Goal: Task Accomplishment & Management: Manage account settings

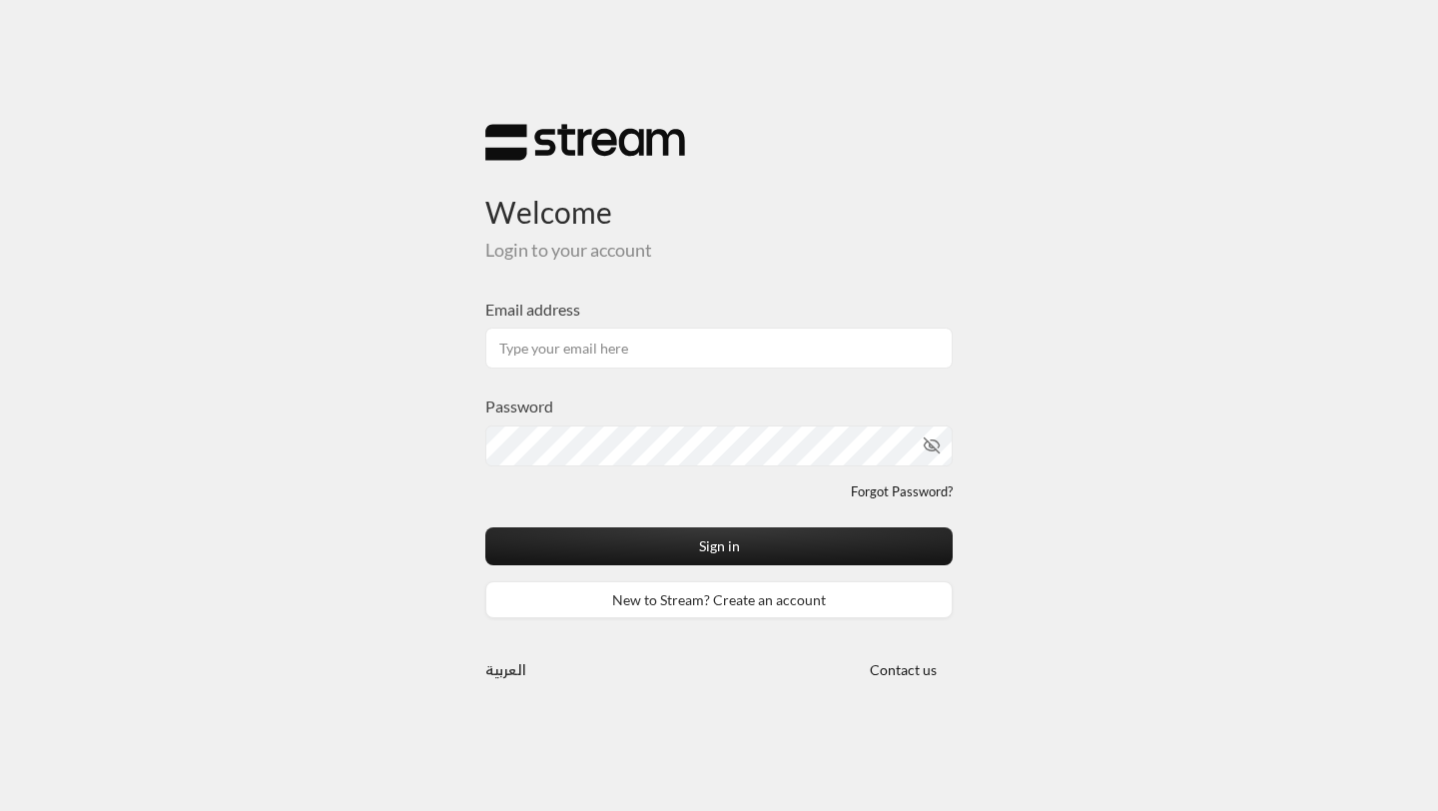
type input "[EMAIL_ADDRESS][DOMAIN_NAME]"
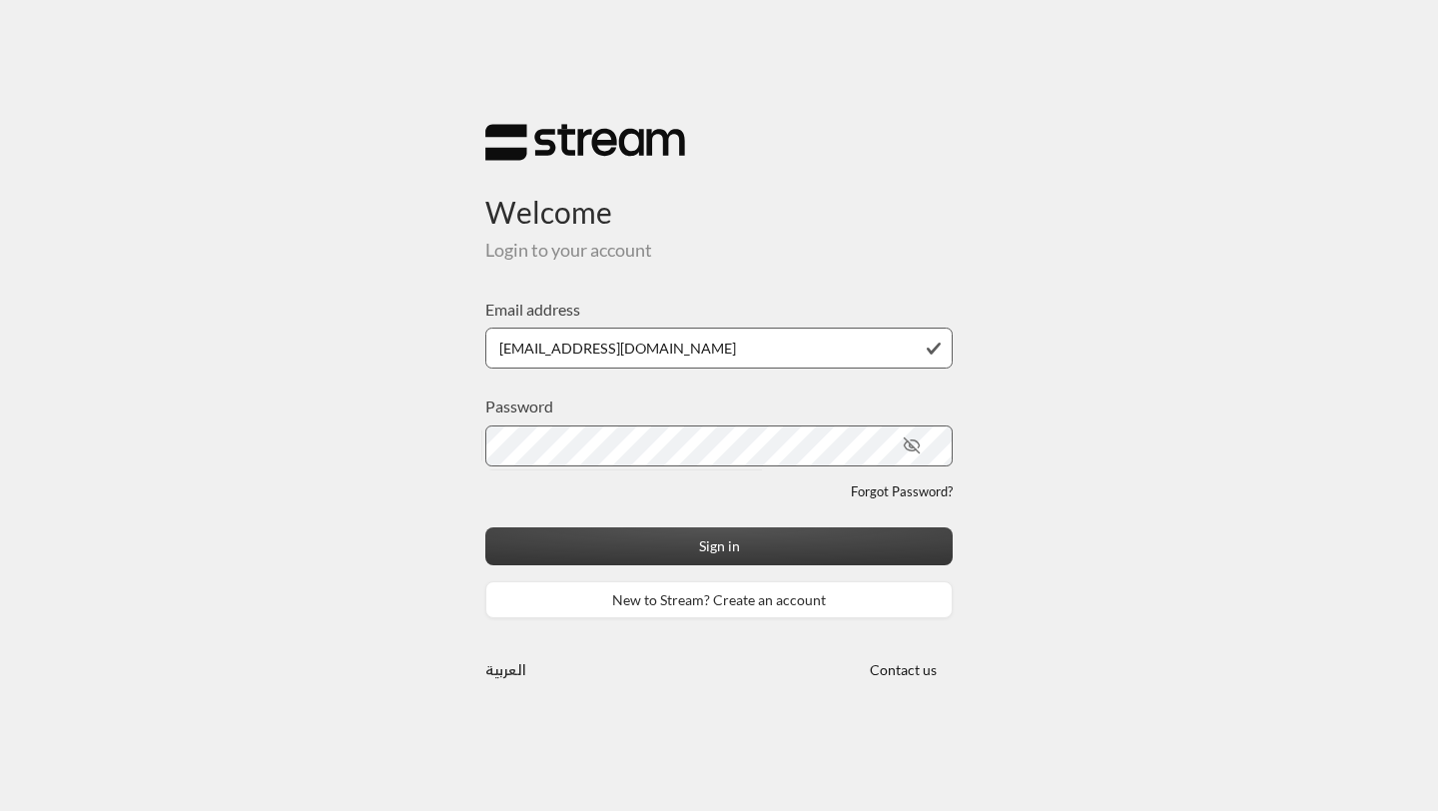
click at [507, 533] on button "Sign in" at bounding box center [718, 545] width 467 height 37
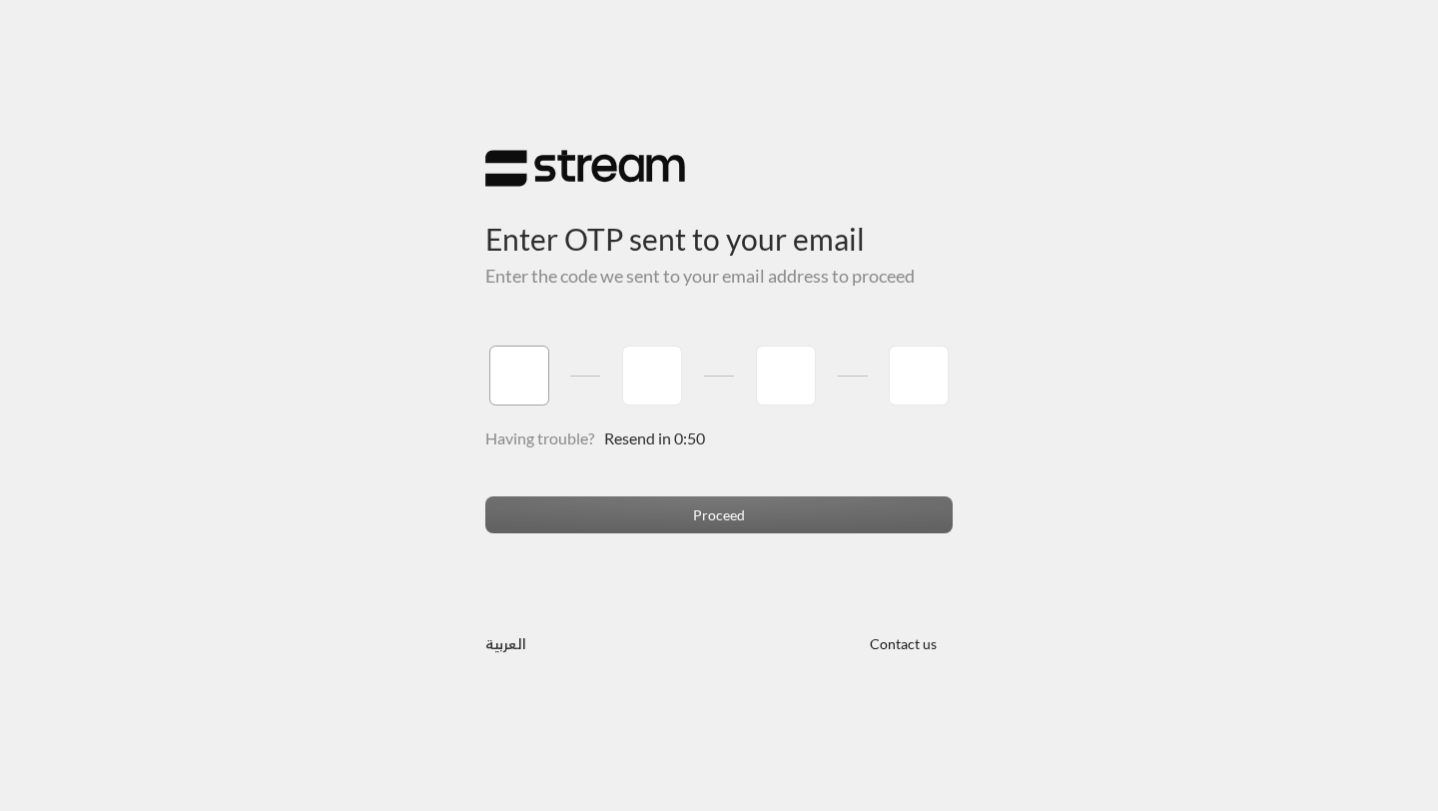
type input "3"
type input "4"
type input "7"
type input "9"
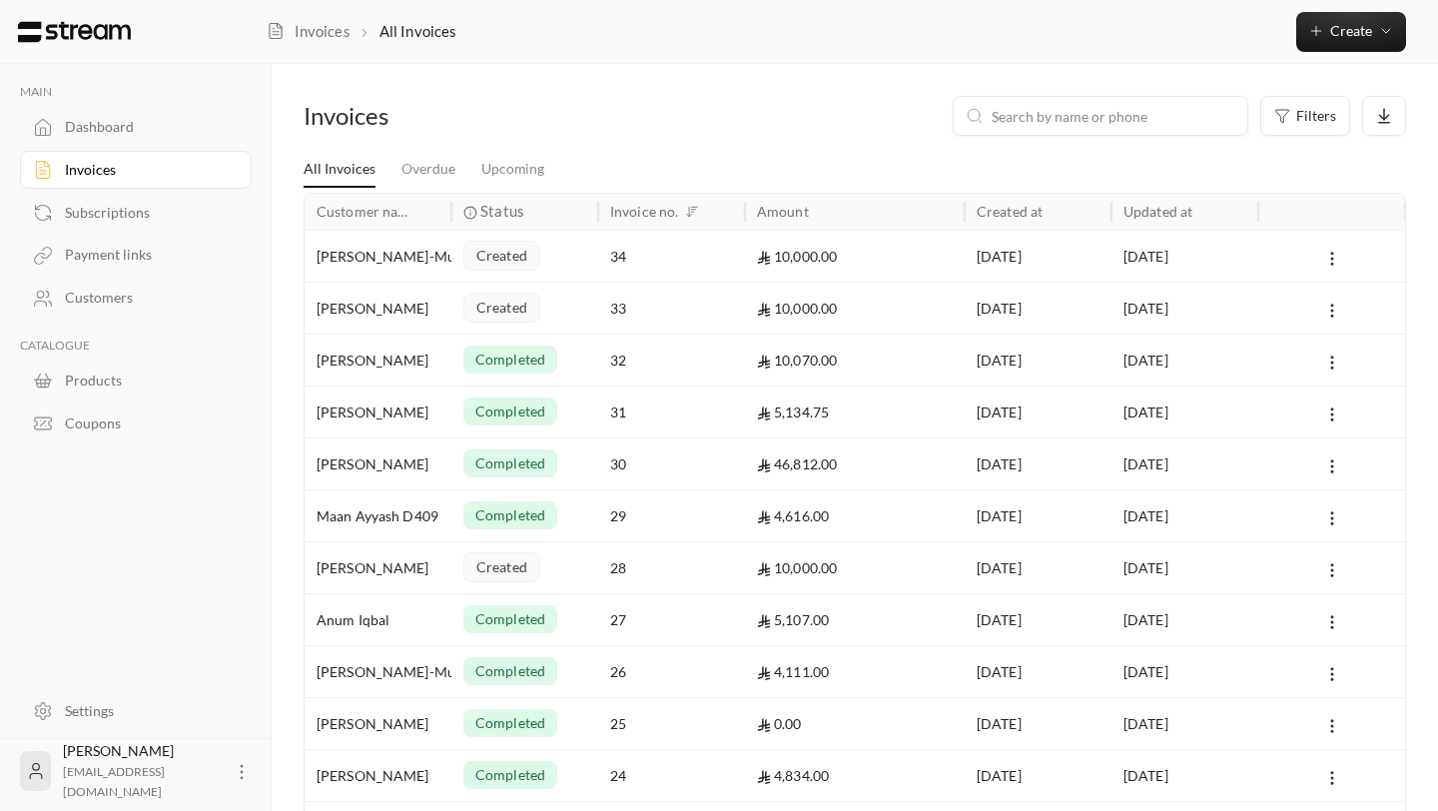
click at [1095, 260] on div "[DATE]" at bounding box center [1038, 256] width 123 height 51
click at [730, 319] on div "33" at bounding box center [671, 308] width 123 height 51
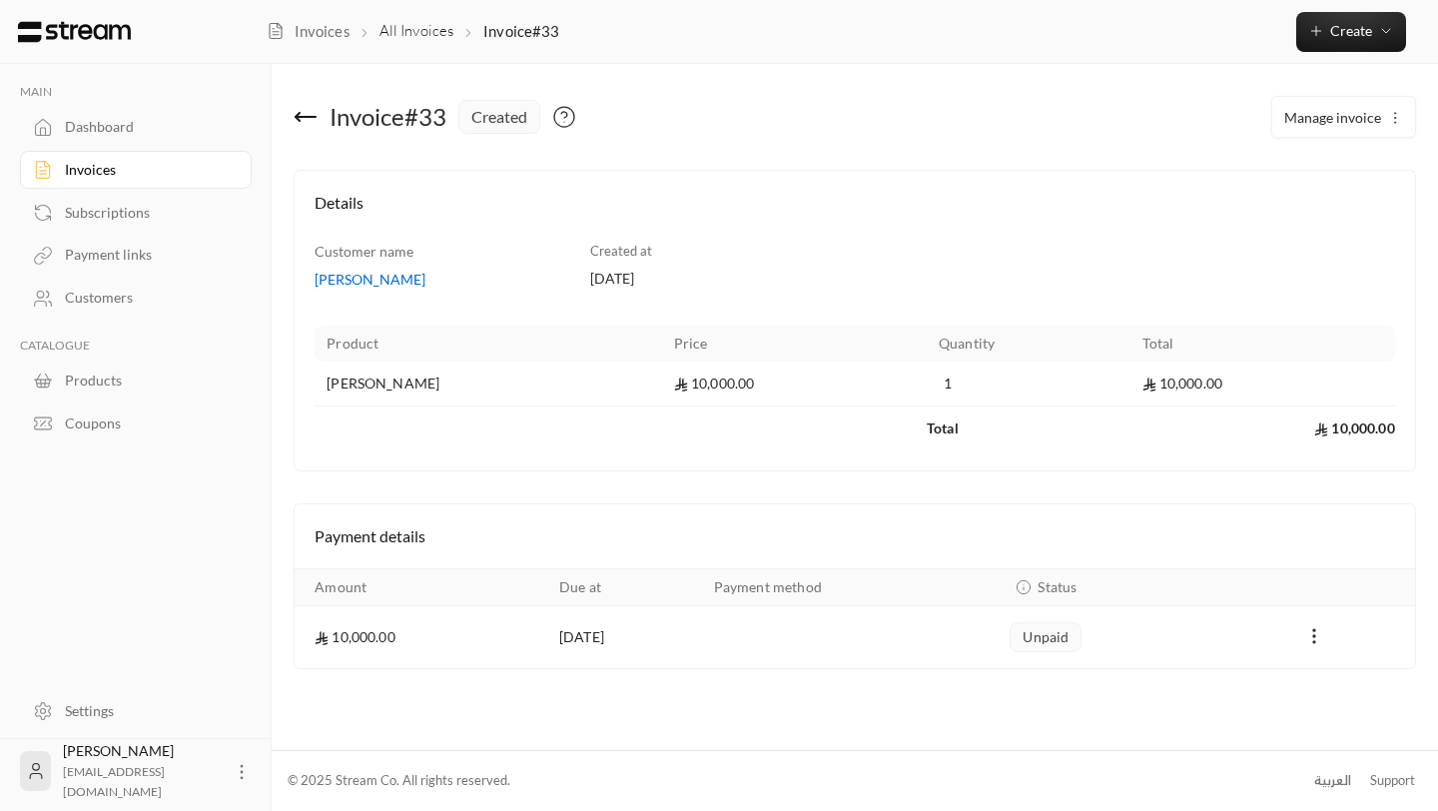
click at [100, 172] on div "Invoices" at bounding box center [146, 170] width 162 height 20
